Goal: Information Seeking & Learning: Learn about a topic

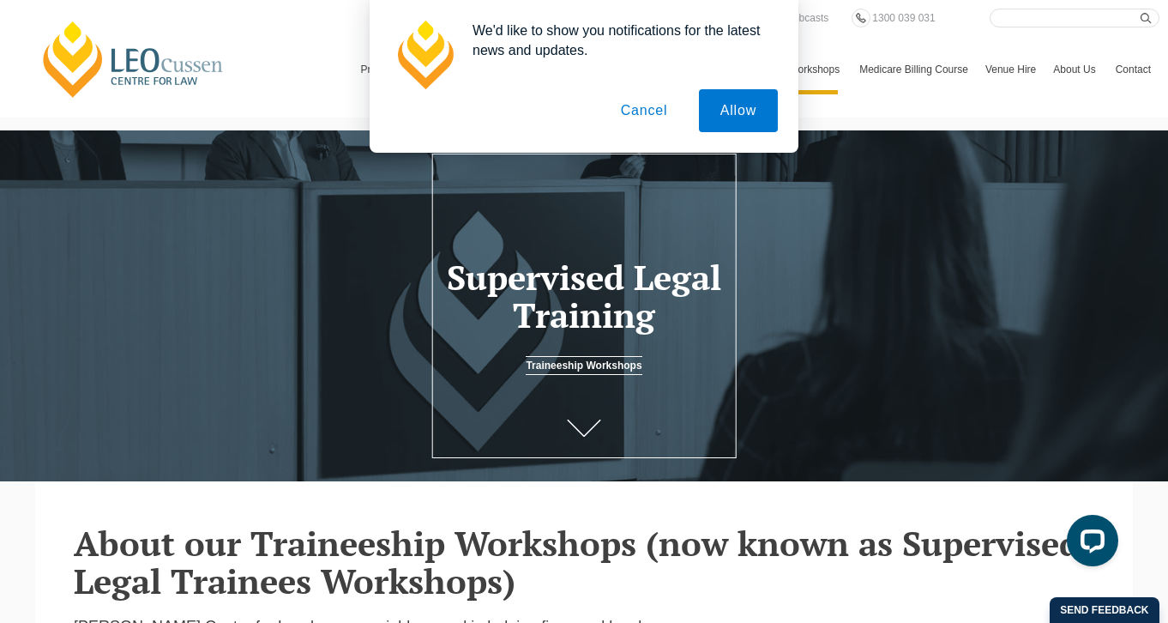
click at [650, 119] on button "Cancel" at bounding box center [644, 110] width 90 height 43
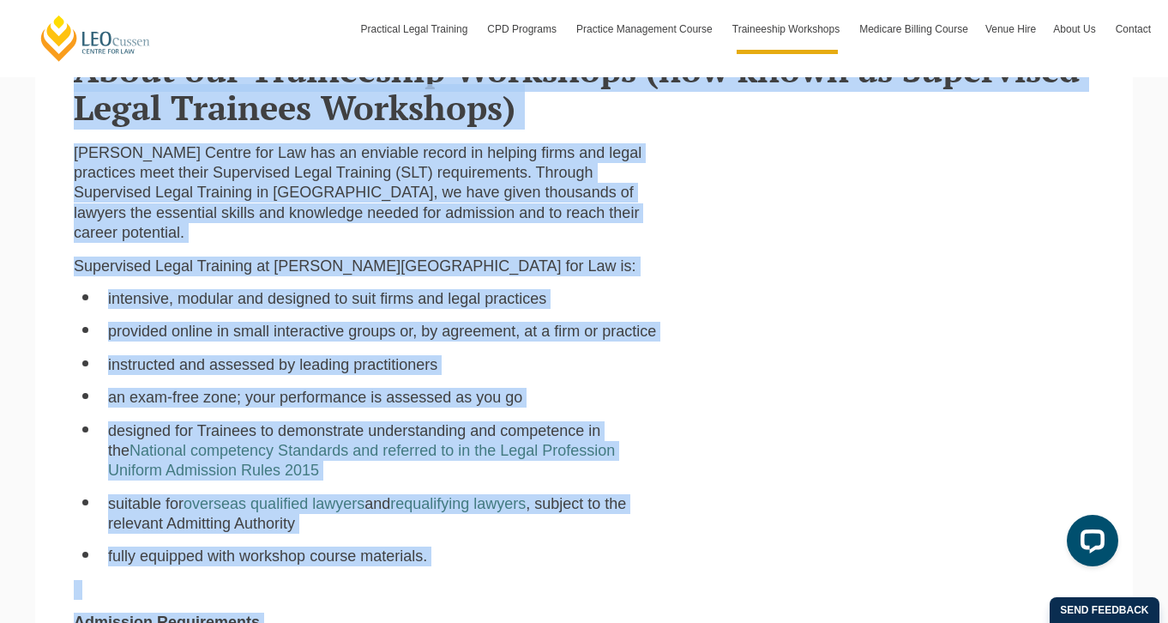
scroll to position [486, 0]
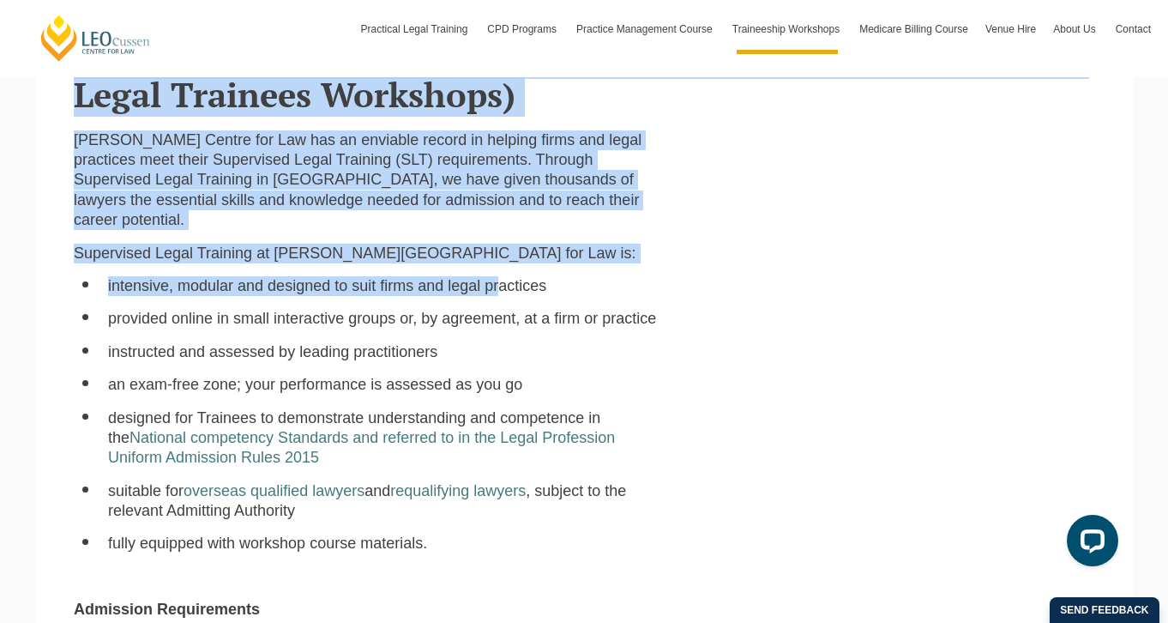
drag, startPoint x: 528, startPoint y: 417, endPoint x: 467, endPoint y: 231, distance: 195.8
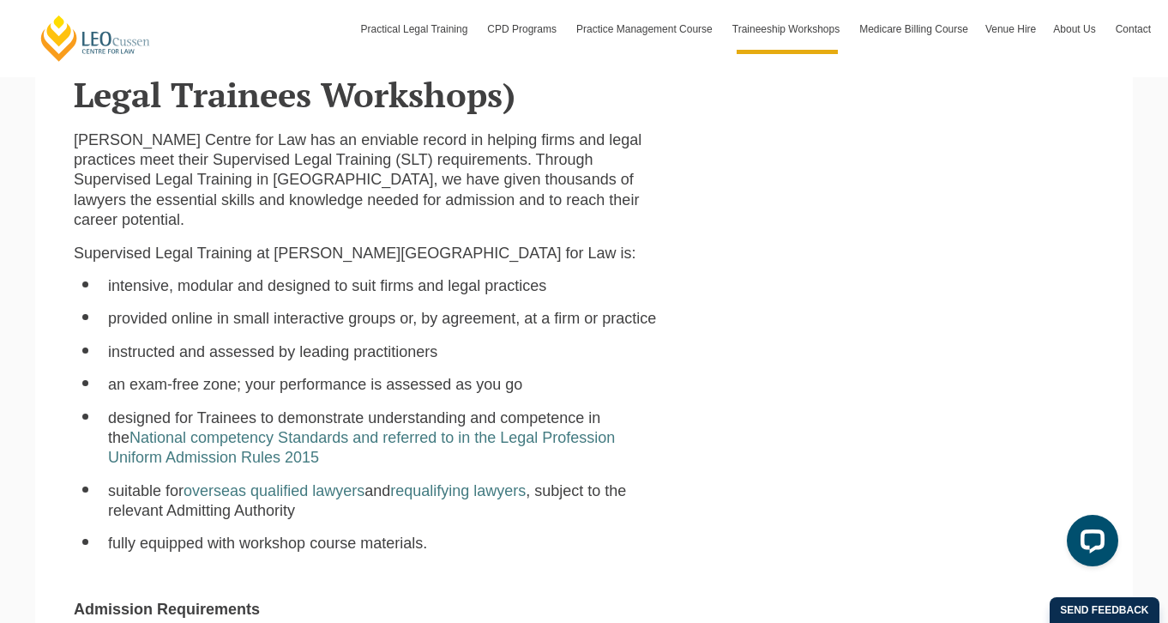
click at [597, 244] on p "Supervised Legal Training at [PERSON_NAME][GEOGRAPHIC_DATA] for Law is:" at bounding box center [366, 254] width 585 height 20
